Goal: Task Accomplishment & Management: Use online tool/utility

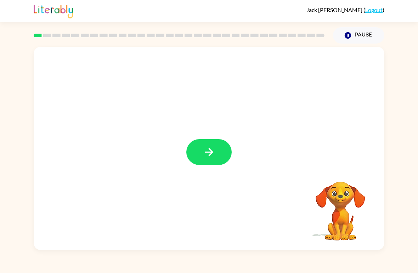
click at [214, 154] on icon "button" at bounding box center [209, 152] width 12 height 12
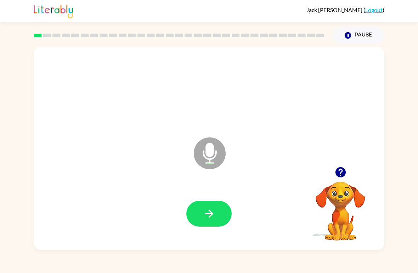
click at [218, 219] on button "button" at bounding box center [208, 214] width 45 height 26
click at [220, 214] on button "button" at bounding box center [208, 214] width 45 height 26
click at [217, 216] on button "button" at bounding box center [208, 214] width 45 height 26
click at [213, 213] on icon "button" at bounding box center [209, 214] width 12 height 12
click at [218, 207] on button "button" at bounding box center [208, 214] width 45 height 26
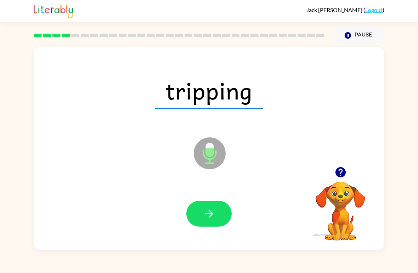
click at [210, 219] on icon "button" at bounding box center [209, 214] width 12 height 12
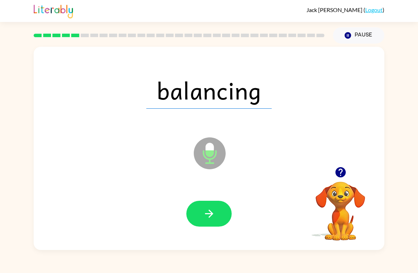
click at [217, 227] on button "button" at bounding box center [208, 214] width 45 height 26
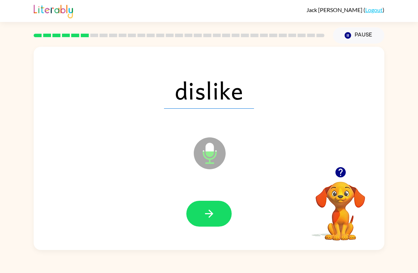
click at [214, 238] on div at bounding box center [209, 214] width 337 height 58
click at [215, 214] on icon "button" at bounding box center [209, 214] width 12 height 12
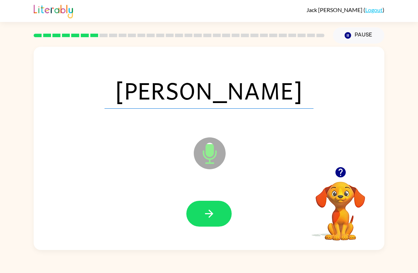
click at [218, 211] on button "button" at bounding box center [208, 214] width 45 height 26
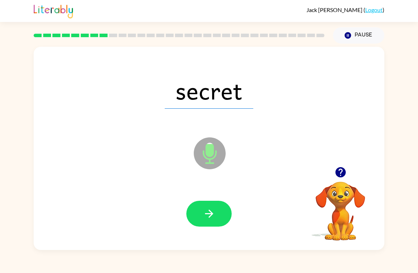
click at [209, 213] on icon "button" at bounding box center [209, 214] width 12 height 12
click at [209, 215] on icon "button" at bounding box center [209, 214] width 12 height 12
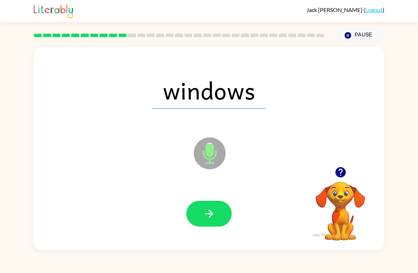
click at [217, 213] on button "button" at bounding box center [208, 214] width 45 height 26
click at [211, 208] on button "button" at bounding box center [208, 214] width 45 height 26
click at [213, 207] on button "button" at bounding box center [208, 214] width 45 height 26
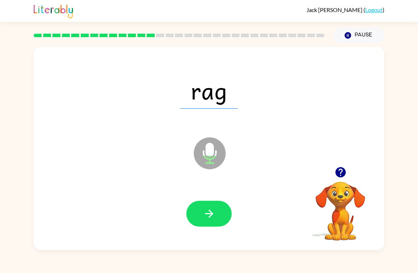
click at [215, 215] on button "button" at bounding box center [208, 214] width 45 height 26
click at [217, 214] on button "button" at bounding box center [208, 214] width 45 height 26
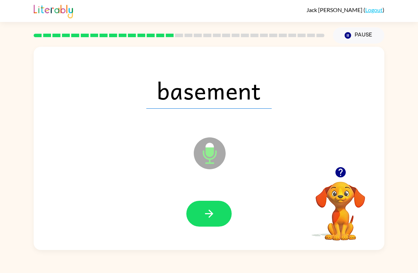
click at [208, 227] on button "button" at bounding box center [208, 214] width 45 height 26
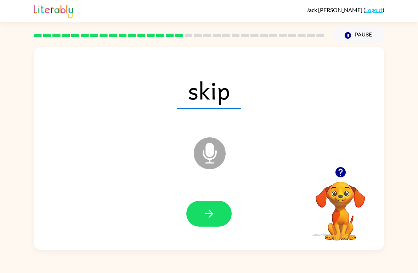
click at [216, 210] on button "button" at bounding box center [208, 214] width 45 height 26
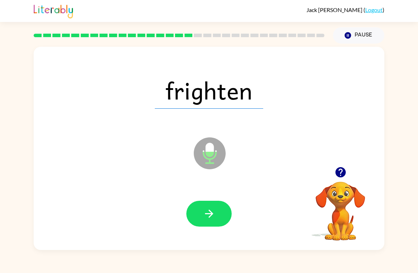
click at [211, 210] on icon "button" at bounding box center [209, 214] width 12 height 12
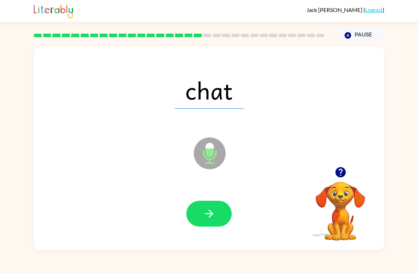
click at [214, 215] on icon "button" at bounding box center [209, 214] width 12 height 12
click at [211, 215] on icon "button" at bounding box center [209, 214] width 8 height 8
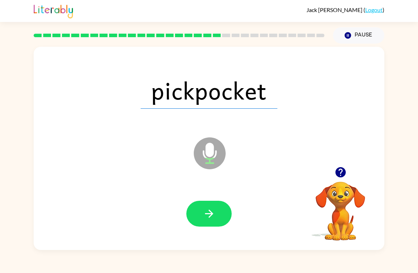
click at [212, 218] on icon "button" at bounding box center [209, 214] width 12 height 12
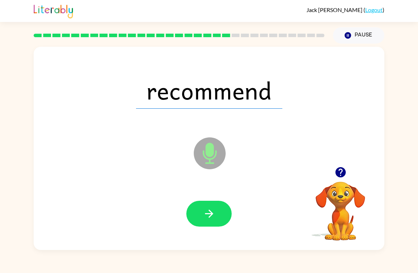
click at [195, 213] on button "button" at bounding box center [208, 214] width 45 height 26
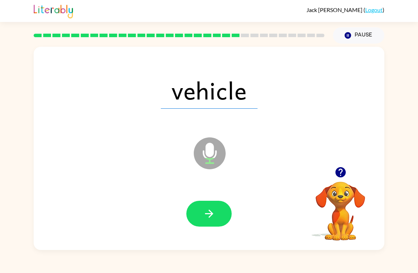
click at [215, 217] on icon "button" at bounding box center [209, 214] width 12 height 12
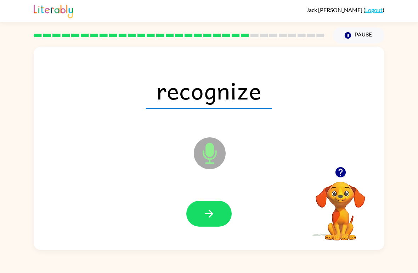
click at [223, 222] on button "button" at bounding box center [208, 214] width 45 height 26
click at [208, 218] on icon "button" at bounding box center [209, 214] width 12 height 12
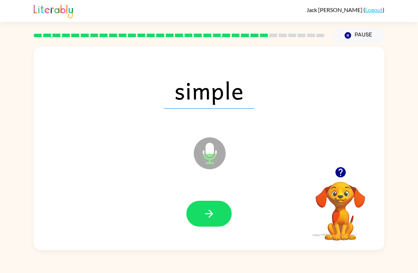
click at [224, 225] on button "button" at bounding box center [208, 214] width 45 height 26
click at [215, 213] on icon "button" at bounding box center [209, 214] width 12 height 12
click at [219, 216] on button "button" at bounding box center [208, 214] width 45 height 26
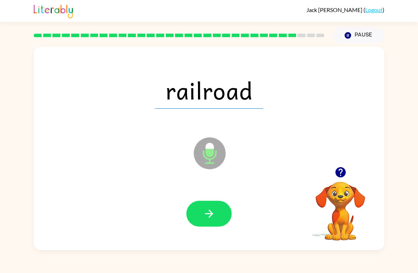
click at [213, 221] on button "button" at bounding box center [208, 214] width 45 height 26
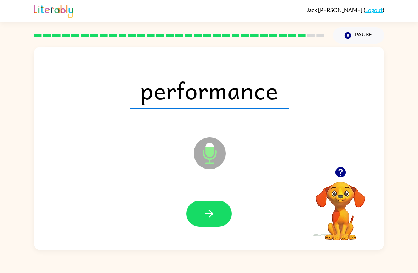
click at [209, 206] on button "button" at bounding box center [208, 214] width 45 height 26
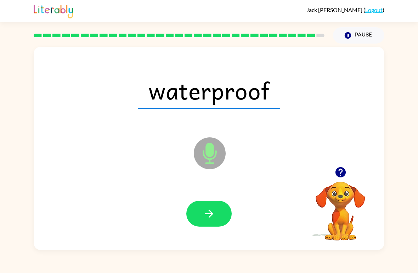
click at [221, 216] on button "button" at bounding box center [208, 214] width 45 height 26
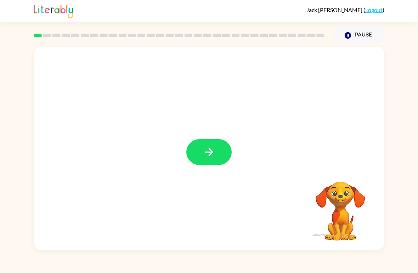
click at [220, 155] on button "button" at bounding box center [208, 152] width 45 height 26
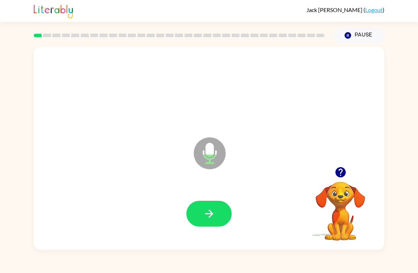
click at [212, 211] on icon "button" at bounding box center [209, 214] width 12 height 12
click at [207, 208] on button "button" at bounding box center [208, 214] width 45 height 26
click at [219, 216] on button "button" at bounding box center [208, 214] width 45 height 26
click at [218, 212] on button "button" at bounding box center [208, 214] width 45 height 26
click at [220, 218] on button "button" at bounding box center [208, 214] width 45 height 26
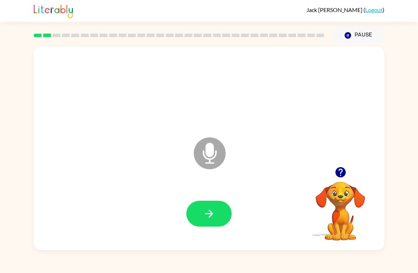
click at [211, 213] on icon "button" at bounding box center [209, 214] width 8 height 8
click at [211, 211] on icon "button" at bounding box center [209, 214] width 12 height 12
click at [209, 217] on icon "button" at bounding box center [209, 214] width 8 height 8
click at [211, 218] on icon "button" at bounding box center [209, 214] width 12 height 12
click at [213, 216] on icon "button" at bounding box center [209, 214] width 12 height 12
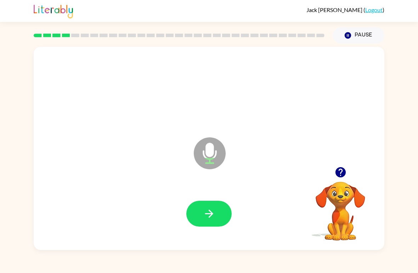
click at [219, 219] on button "button" at bounding box center [208, 214] width 45 height 26
click at [213, 217] on icon "button" at bounding box center [209, 214] width 12 height 12
click at [227, 204] on button "button" at bounding box center [208, 214] width 45 height 26
click at [211, 220] on icon "button" at bounding box center [209, 214] width 12 height 12
click at [210, 231] on div at bounding box center [209, 214] width 337 height 58
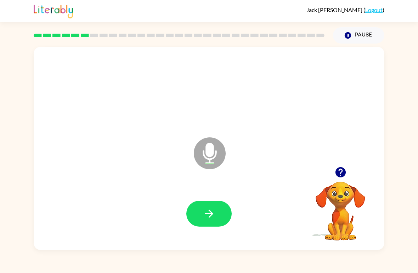
click at [214, 212] on icon "button" at bounding box center [209, 214] width 12 height 12
click at [214, 209] on icon "button" at bounding box center [209, 214] width 12 height 12
click at [216, 217] on button "button" at bounding box center [208, 214] width 45 height 26
click at [210, 208] on button "button" at bounding box center [208, 214] width 45 height 26
click at [218, 214] on button "button" at bounding box center [208, 214] width 45 height 26
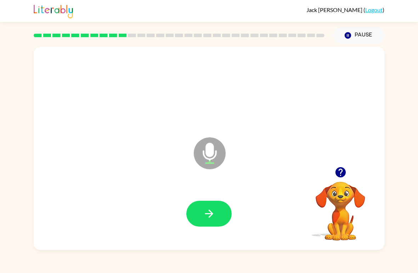
click at [348, 178] on button "button" at bounding box center [341, 172] width 18 height 18
click at [217, 221] on button "button" at bounding box center [208, 214] width 45 height 26
click at [218, 215] on button "button" at bounding box center [208, 214] width 45 height 26
click at [224, 207] on button "button" at bounding box center [208, 214] width 45 height 26
click at [216, 218] on button "button" at bounding box center [208, 214] width 45 height 26
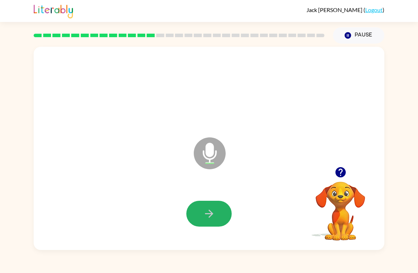
click at [211, 224] on button "button" at bounding box center [208, 214] width 45 height 26
click at [221, 215] on button "button" at bounding box center [208, 214] width 45 height 26
click at [213, 208] on icon "button" at bounding box center [209, 214] width 12 height 12
click at [224, 216] on button "button" at bounding box center [208, 214] width 45 height 26
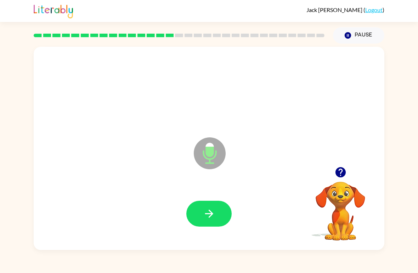
click at [203, 214] on icon "button" at bounding box center [209, 214] width 12 height 12
click at [222, 214] on button "button" at bounding box center [208, 214] width 45 height 26
click at [221, 220] on button "button" at bounding box center [208, 214] width 45 height 26
click at [221, 213] on button "button" at bounding box center [208, 214] width 45 height 26
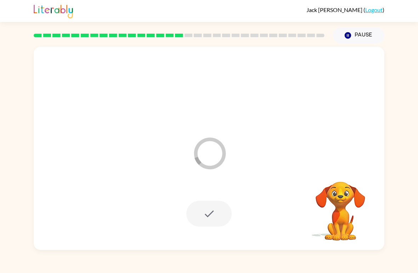
click at [220, 208] on div at bounding box center [208, 214] width 45 height 26
click at [375, 40] on button "Pause Pause" at bounding box center [358, 35] width 51 height 16
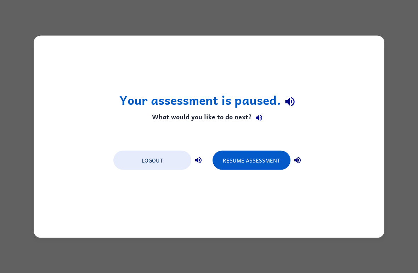
click at [267, 163] on button "Resume Assessment" at bounding box center [252, 160] width 78 height 19
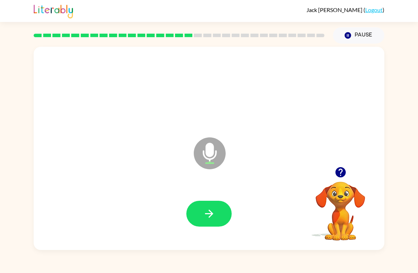
click at [356, 184] on video "Your browser must support playing .mp4 files to use Literably. Please try using…" at bounding box center [340, 206] width 71 height 71
click at [339, 170] on icon "button" at bounding box center [340, 172] width 12 height 12
click at [220, 214] on button "button" at bounding box center [208, 214] width 45 height 26
click at [221, 218] on button "button" at bounding box center [208, 214] width 45 height 26
click at [217, 208] on button "button" at bounding box center [208, 214] width 45 height 26
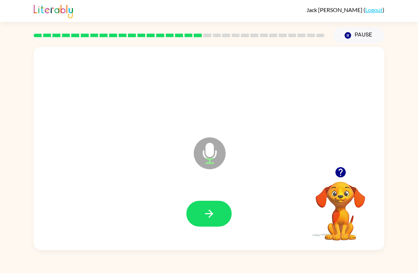
click at [223, 211] on button "button" at bounding box center [208, 214] width 45 height 26
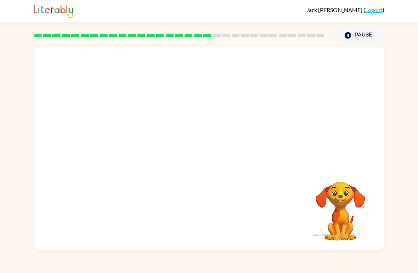
click at [278, 267] on div "Jack Jones ( Logout ) Pause Pause Your browser must support playing .mp4 files …" at bounding box center [209, 136] width 418 height 273
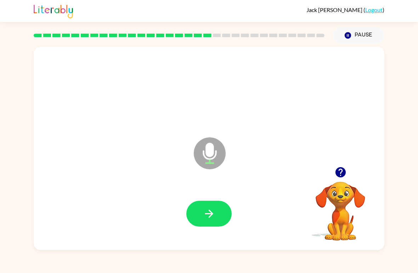
click at [210, 215] on icon "button" at bounding box center [209, 214] width 8 height 8
click at [216, 217] on button "button" at bounding box center [208, 214] width 45 height 26
click at [214, 222] on button "button" at bounding box center [208, 214] width 45 height 26
click at [217, 211] on button "button" at bounding box center [208, 214] width 45 height 26
click at [219, 213] on button "button" at bounding box center [208, 214] width 45 height 26
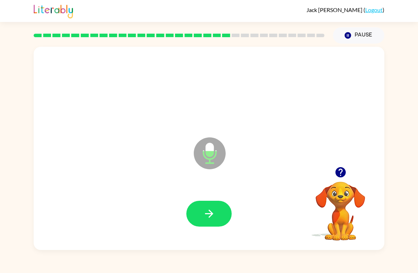
click at [220, 211] on button "button" at bounding box center [208, 214] width 45 height 26
click at [226, 216] on button "button" at bounding box center [208, 214] width 45 height 26
click at [210, 225] on button "button" at bounding box center [208, 214] width 45 height 26
click at [214, 217] on icon "button" at bounding box center [209, 214] width 12 height 12
click at [216, 211] on button "button" at bounding box center [208, 214] width 45 height 26
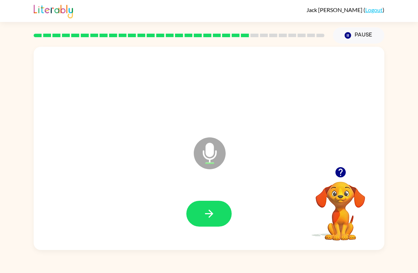
click at [217, 219] on button "button" at bounding box center [208, 214] width 45 height 26
click at [224, 217] on button "button" at bounding box center [208, 214] width 45 height 26
click at [209, 223] on button "button" at bounding box center [208, 214] width 45 height 26
click at [224, 216] on button "button" at bounding box center [208, 214] width 45 height 26
click at [346, 185] on video "Your browser must support playing .mp4 files to use Literably. Please try using…" at bounding box center [340, 206] width 71 height 71
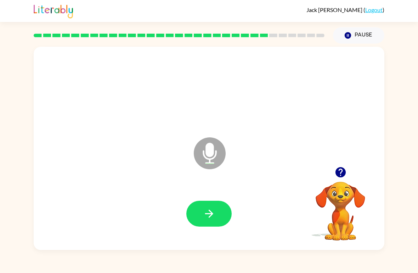
click at [354, 170] on div at bounding box center [340, 172] width 71 height 18
click at [343, 174] on icon "button" at bounding box center [340, 172] width 10 height 10
click at [219, 223] on button "button" at bounding box center [208, 214] width 45 height 26
click at [222, 217] on button "button" at bounding box center [208, 214] width 45 height 26
click at [216, 213] on button "button" at bounding box center [208, 214] width 45 height 26
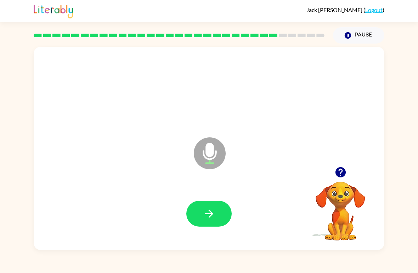
click at [208, 215] on icon "button" at bounding box center [209, 214] width 12 height 12
click at [219, 216] on button "button" at bounding box center [208, 214] width 45 height 26
click at [219, 219] on button "button" at bounding box center [208, 214] width 45 height 26
click at [220, 216] on button "button" at bounding box center [208, 214] width 45 height 26
click at [195, 223] on button "button" at bounding box center [208, 214] width 45 height 26
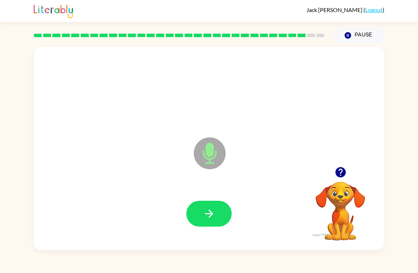
click at [215, 217] on button "button" at bounding box center [208, 214] width 45 height 26
click at [332, 180] on div at bounding box center [340, 172] width 71 height 18
click at [335, 177] on icon "button" at bounding box center [340, 172] width 12 height 12
click at [224, 215] on button "button" at bounding box center [208, 214] width 45 height 26
click at [219, 216] on button "button" at bounding box center [208, 214] width 45 height 26
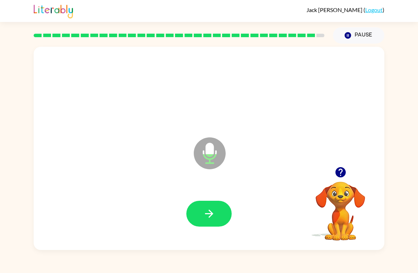
click at [226, 214] on button "button" at bounding box center [208, 214] width 45 height 26
